Goal: Communication & Community: Answer question/provide support

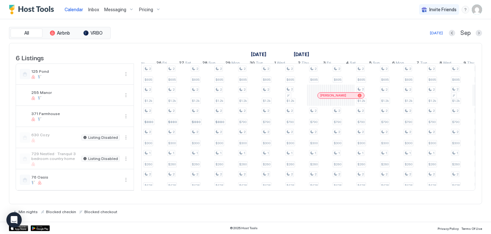
scroll to position [0, 489]
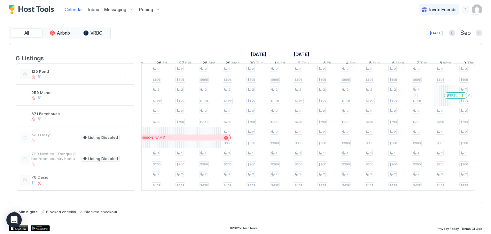
click at [94, 9] on span "Inbox" at bounding box center [93, 9] width 11 height 5
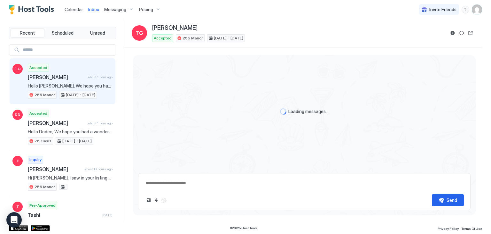
click at [52, 73] on div "Accepted [PERSON_NAME] about 1 hour ago Hello [PERSON_NAME], We hope you had a …" at bounding box center [70, 81] width 85 height 35
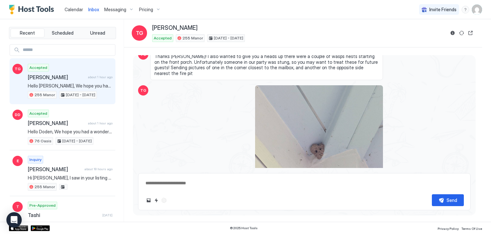
scroll to position [3326, 0]
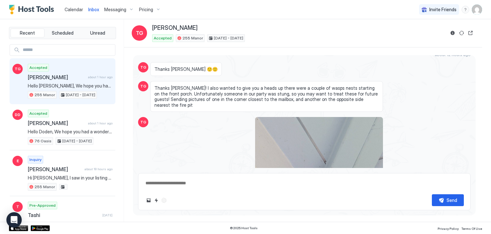
click at [155, 185] on textarea at bounding box center [304, 183] width 319 height 12
type textarea "**********"
click at [445, 199] on button "Send" at bounding box center [448, 200] width 32 height 12
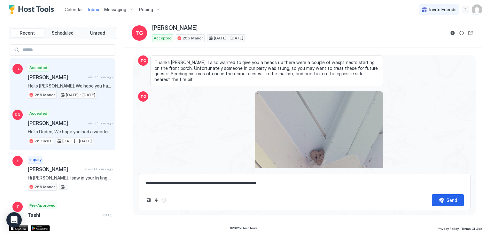
click at [81, 120] on span "[PERSON_NAME]" at bounding box center [57, 123] width 58 height 6
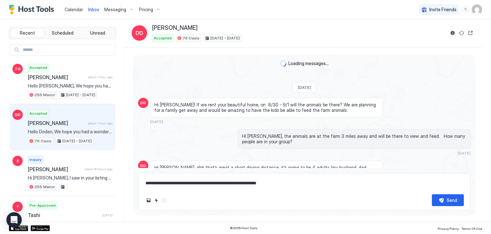
scroll to position [2789, 0]
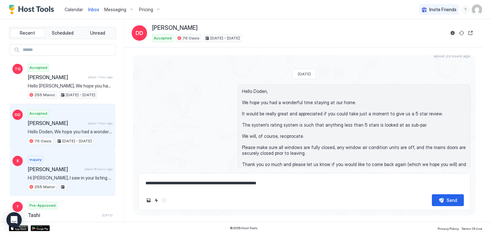
click at [73, 158] on div "Inquiry [PERSON_NAME] about 18 hours ago Hi [PERSON_NAME], I saw in your listin…" at bounding box center [70, 172] width 85 height 35
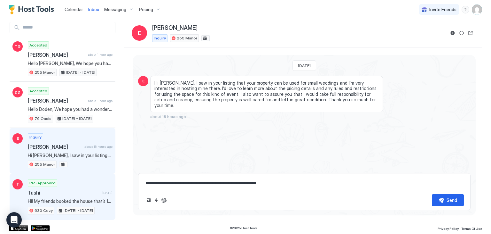
scroll to position [64, 0]
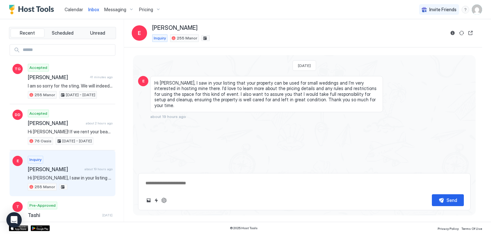
type textarea "*"
